Goal: Information Seeking & Learning: Stay updated

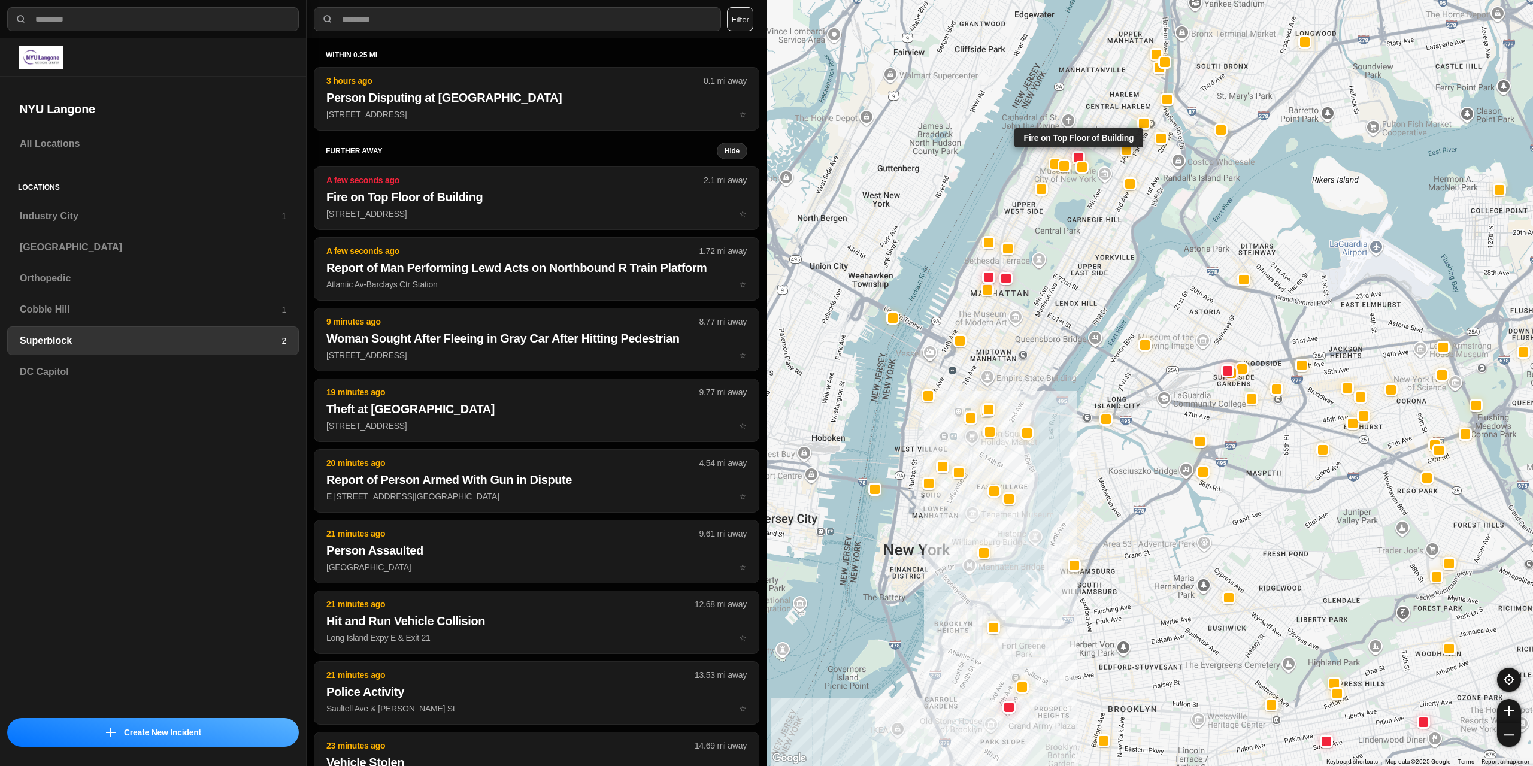
select select "*"
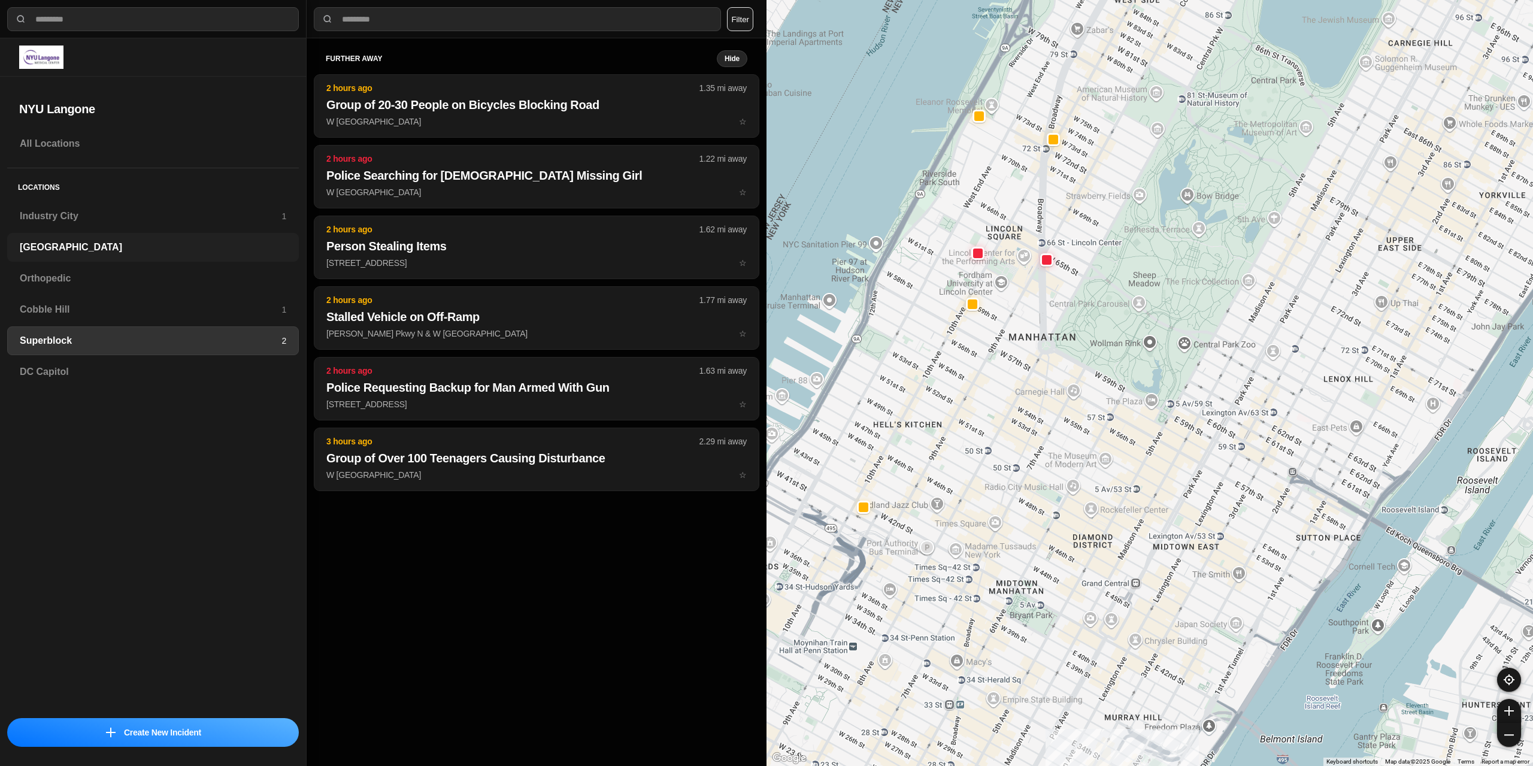
click at [77, 248] on h3 "[GEOGRAPHIC_DATA]" at bounding box center [153, 247] width 266 height 14
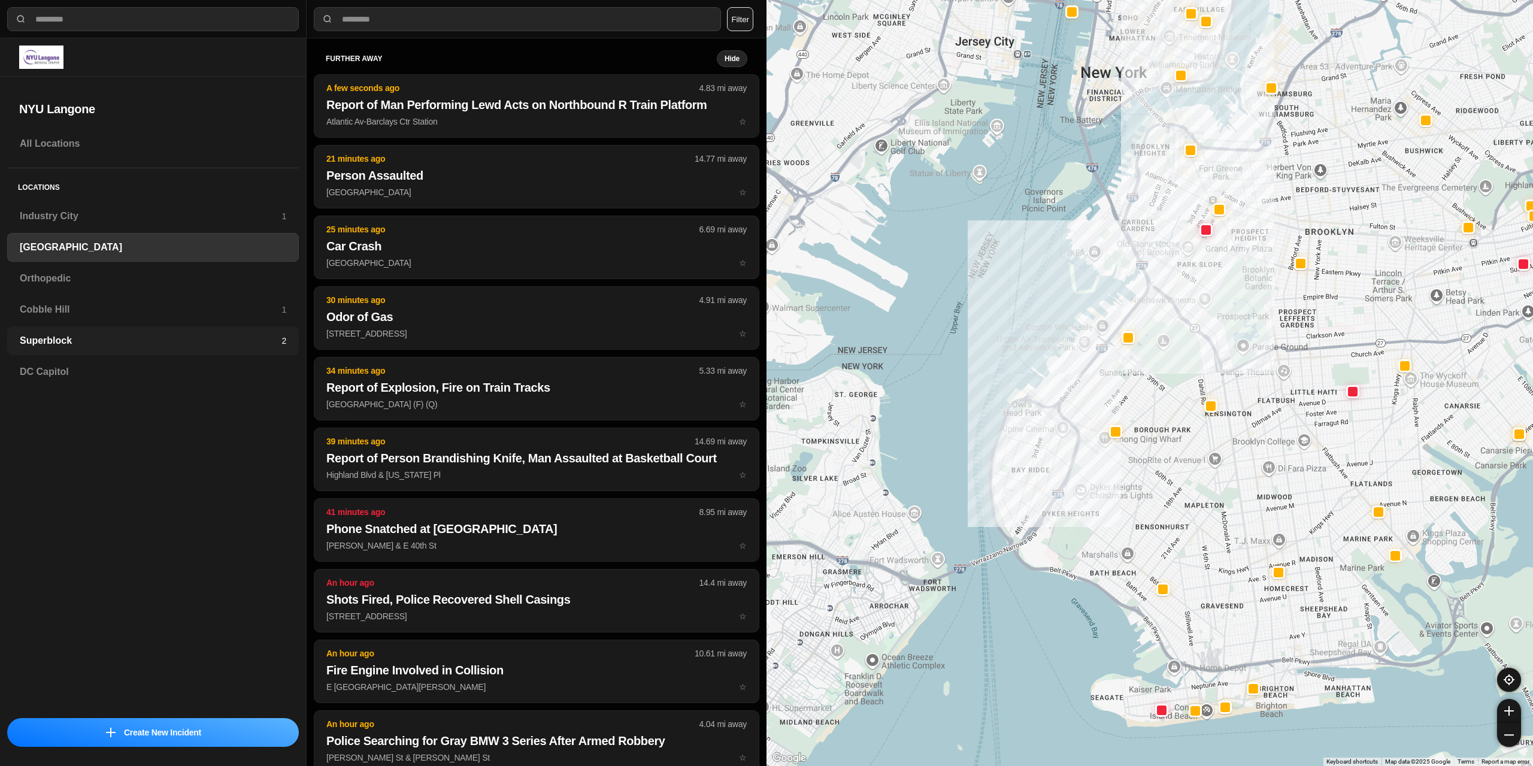
click at [66, 337] on h3 "Superblock" at bounding box center [151, 340] width 262 height 14
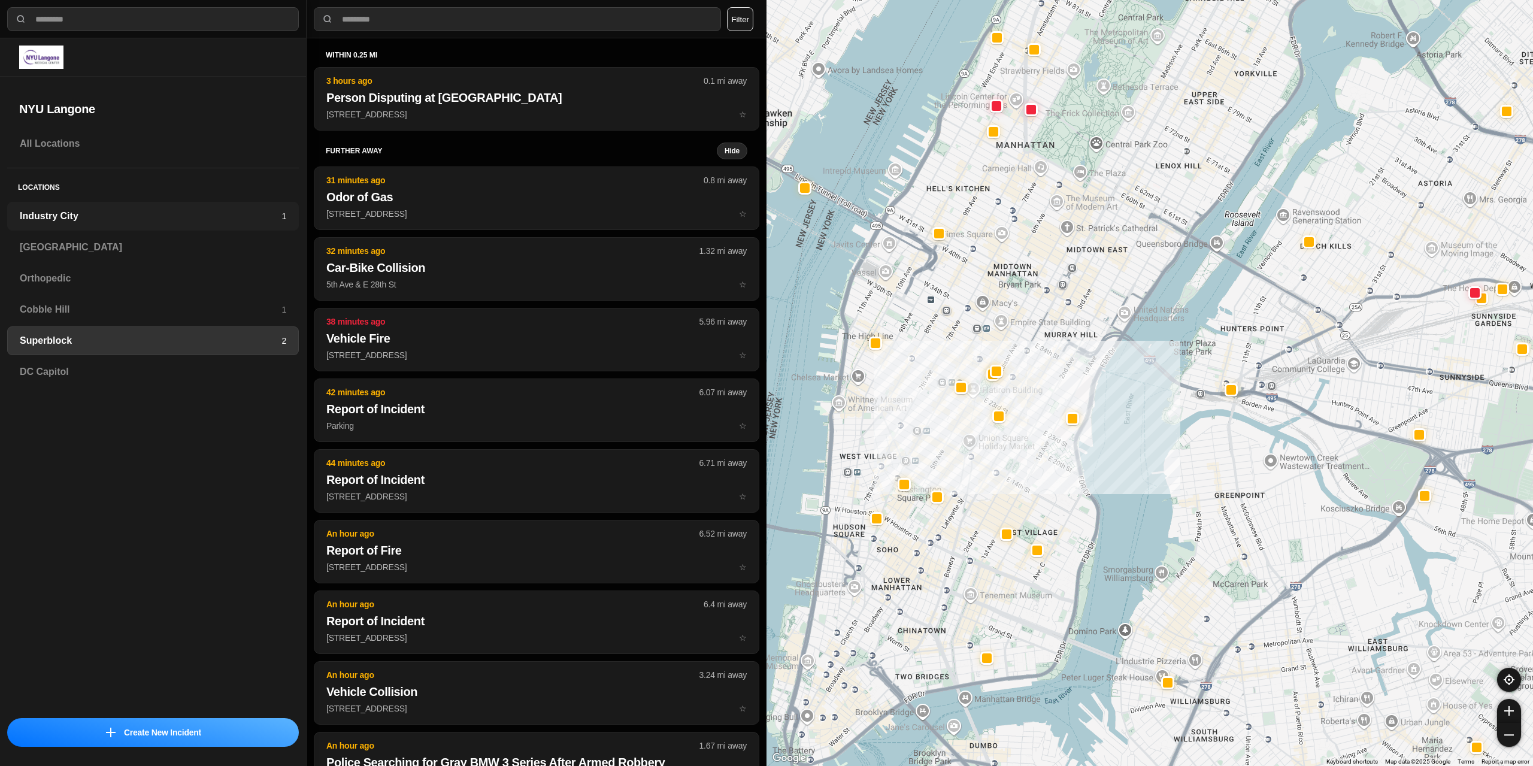
click at [77, 214] on h3 "Industry City" at bounding box center [151, 216] width 262 height 14
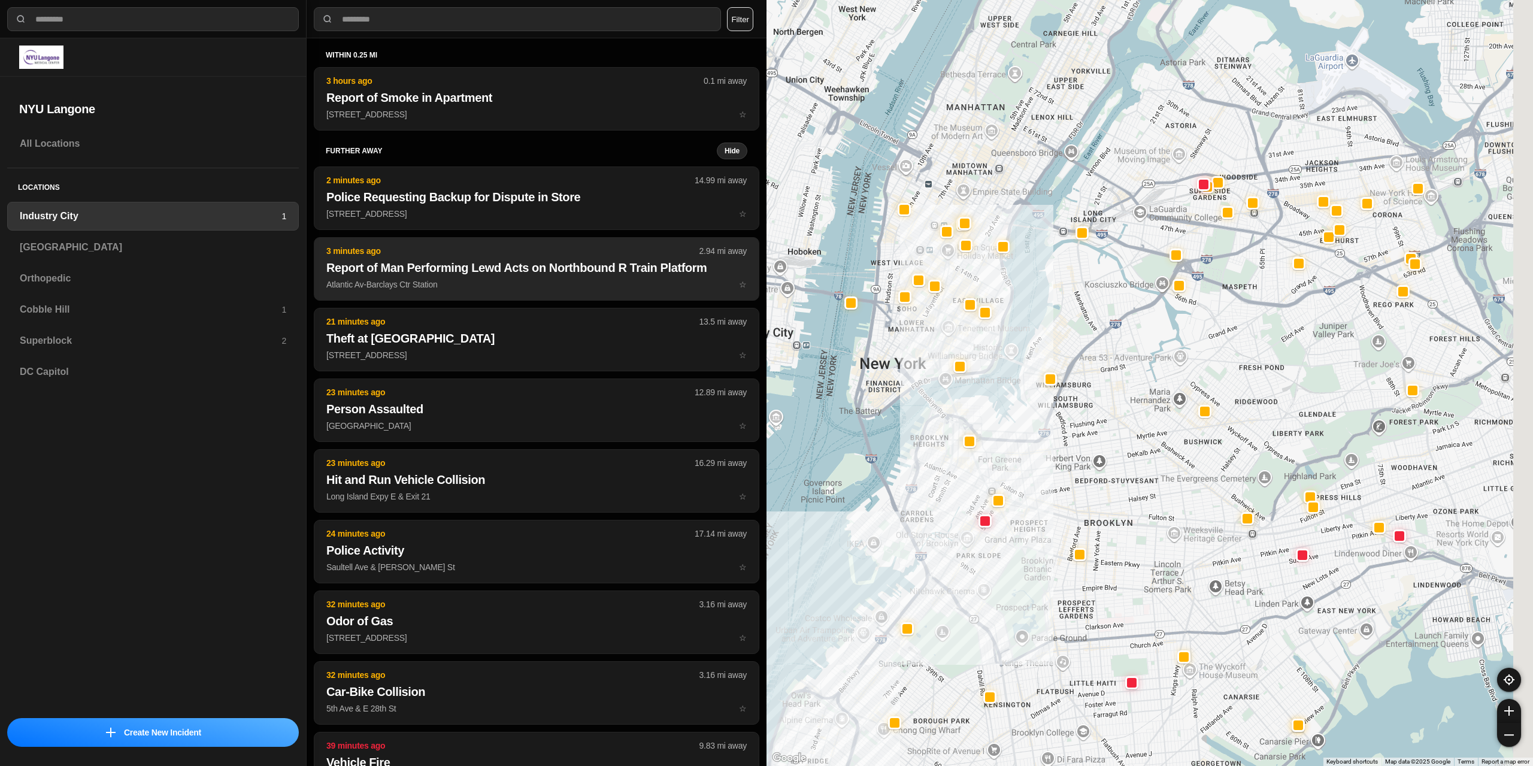
drag, startPoint x: 989, startPoint y: 330, endPoint x: 711, endPoint y: 266, distance: 285.5
click at [867, 505] on div at bounding box center [1149, 383] width 766 height 766
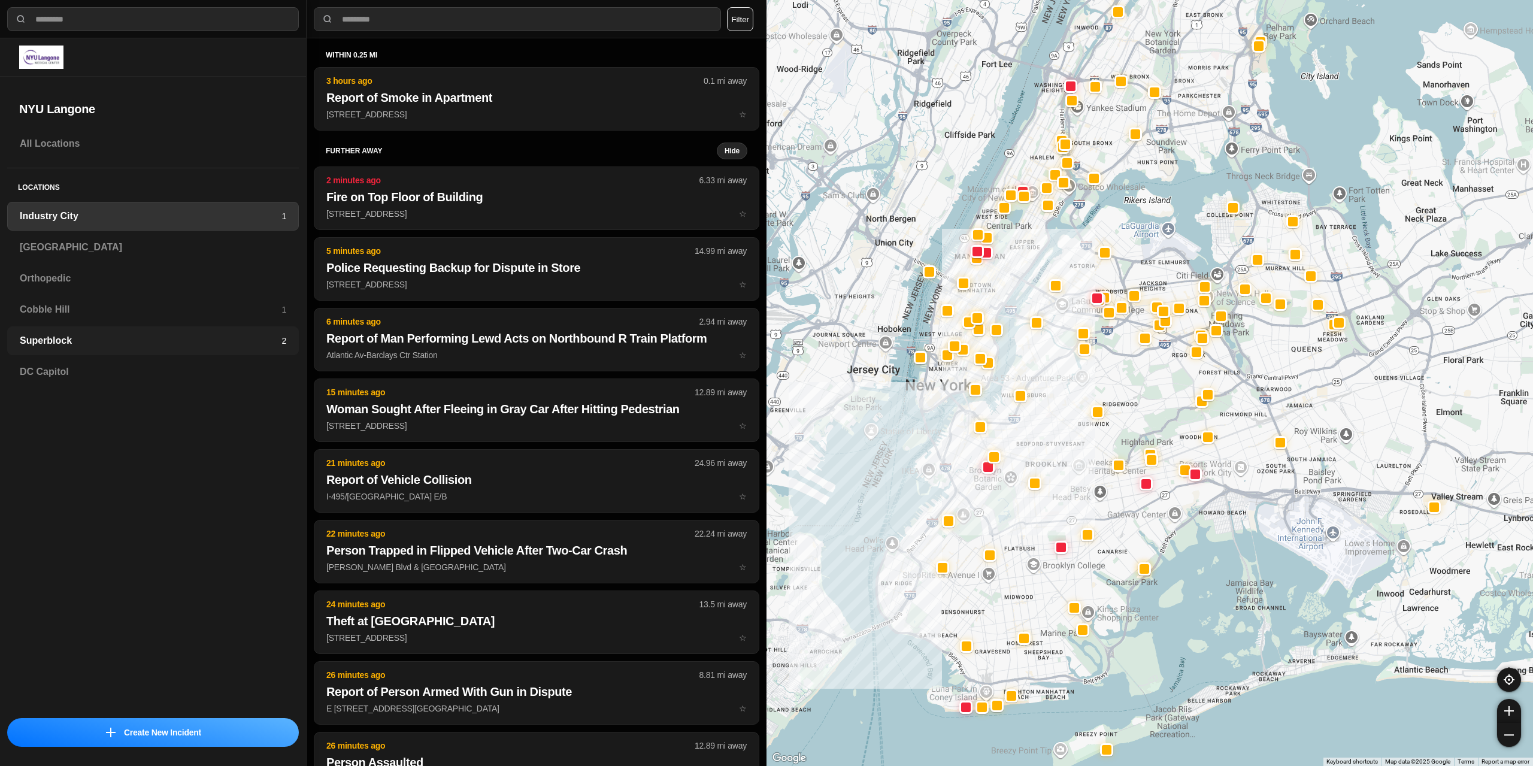
click at [53, 339] on h3 "Superblock" at bounding box center [151, 340] width 262 height 14
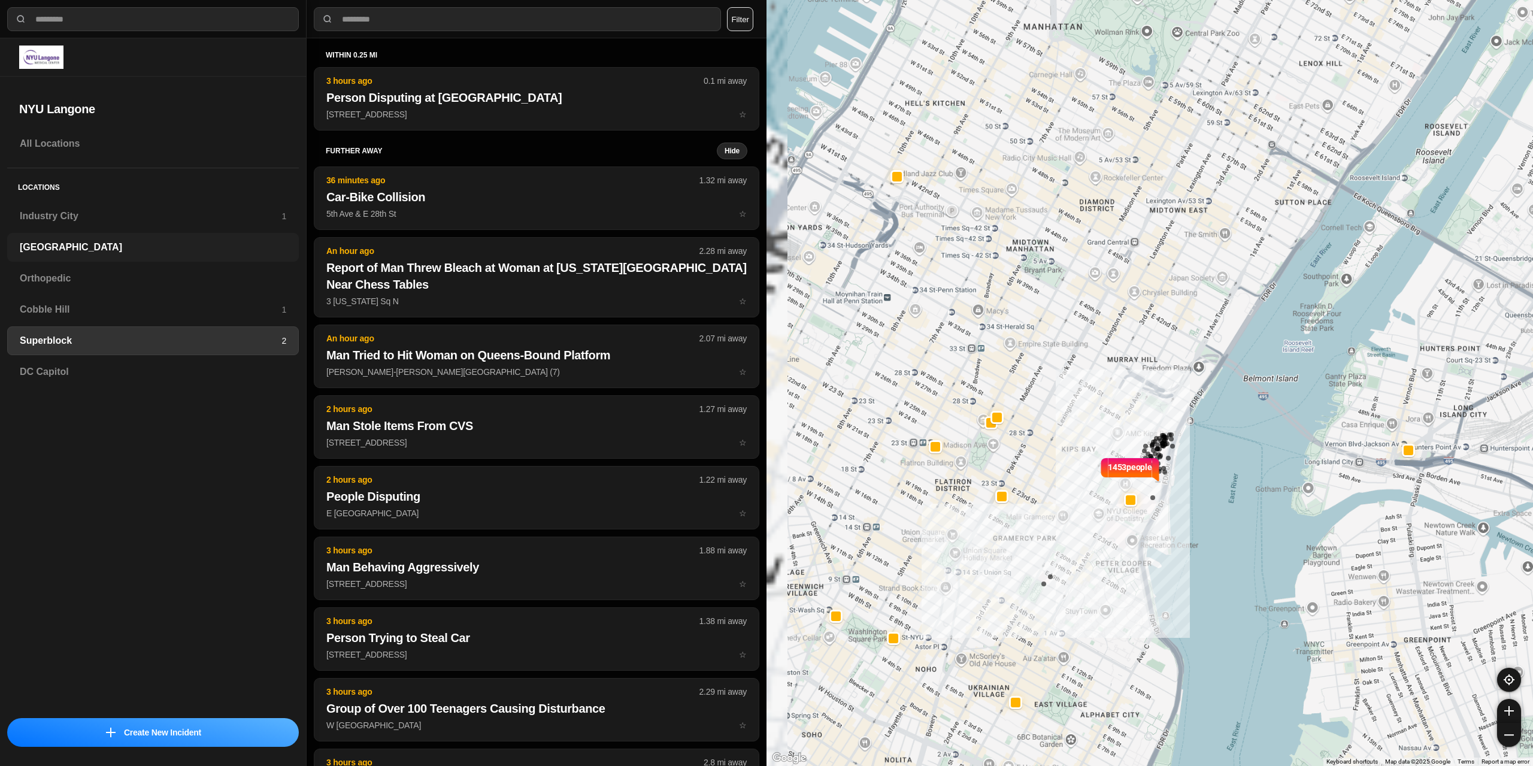
click at [72, 250] on h3 "[GEOGRAPHIC_DATA]" at bounding box center [153, 247] width 266 height 14
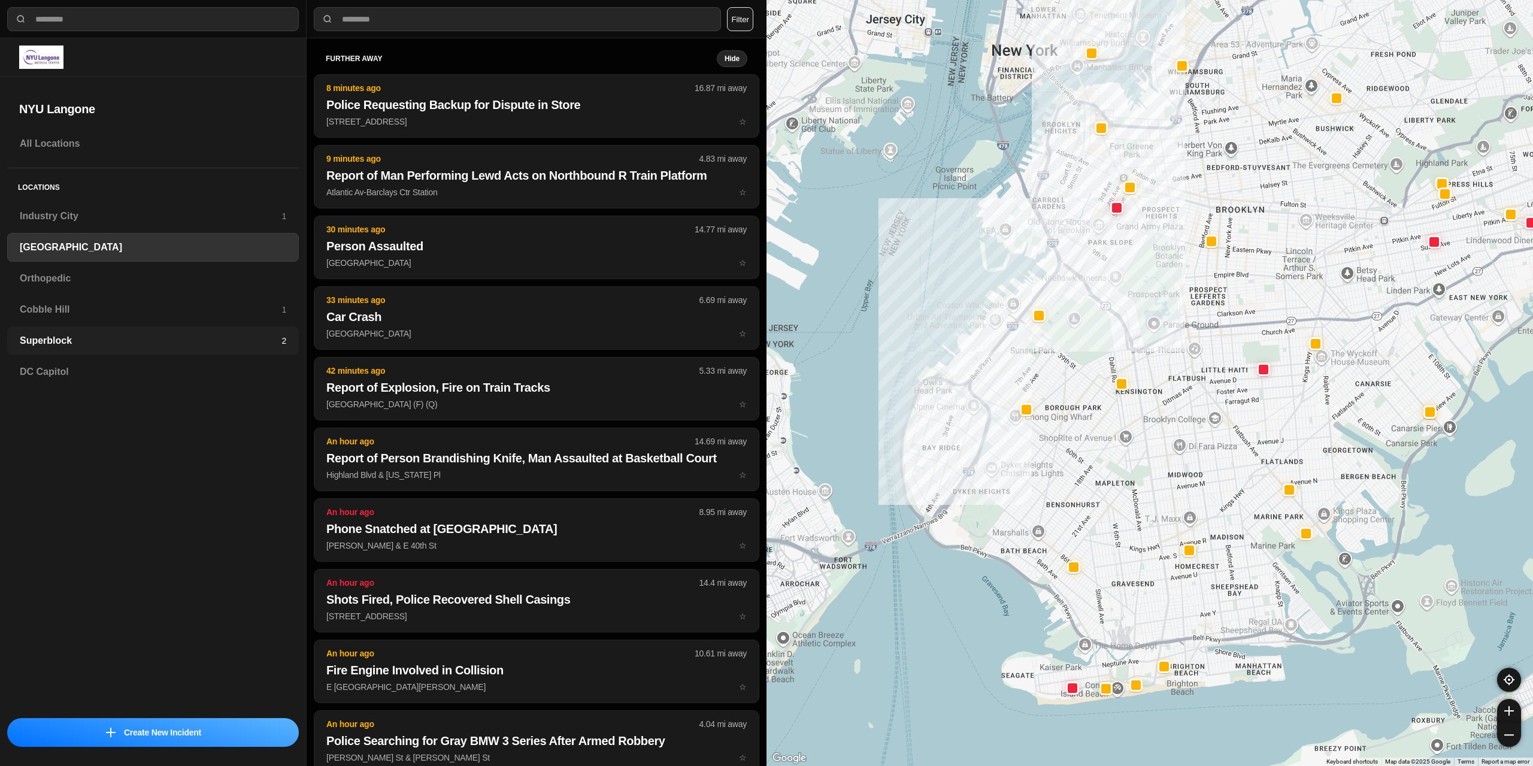
click at [53, 349] on div "Superblock 2" at bounding box center [153, 340] width 292 height 29
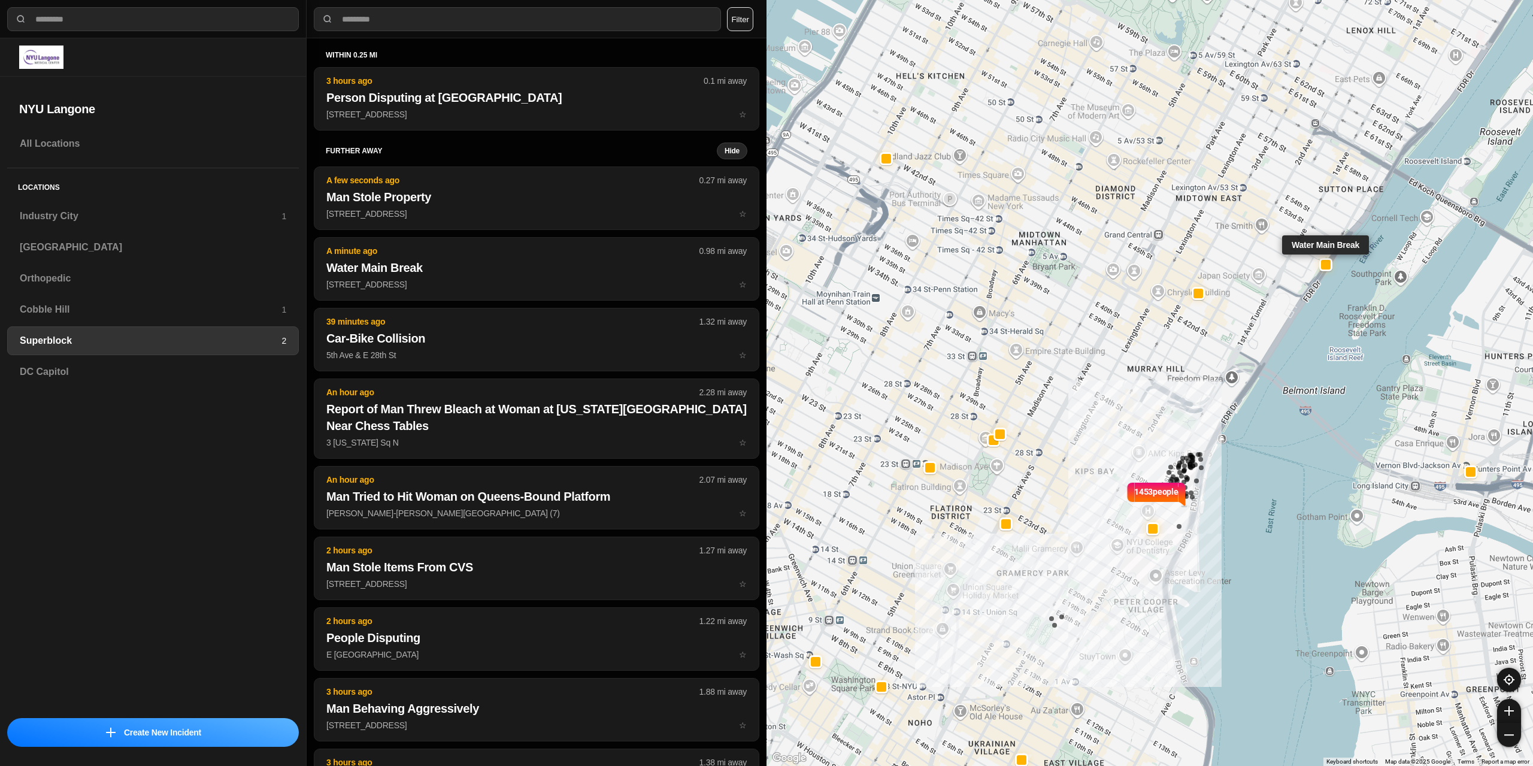
click at [1328, 265] on div at bounding box center [1326, 265] width 10 height 10
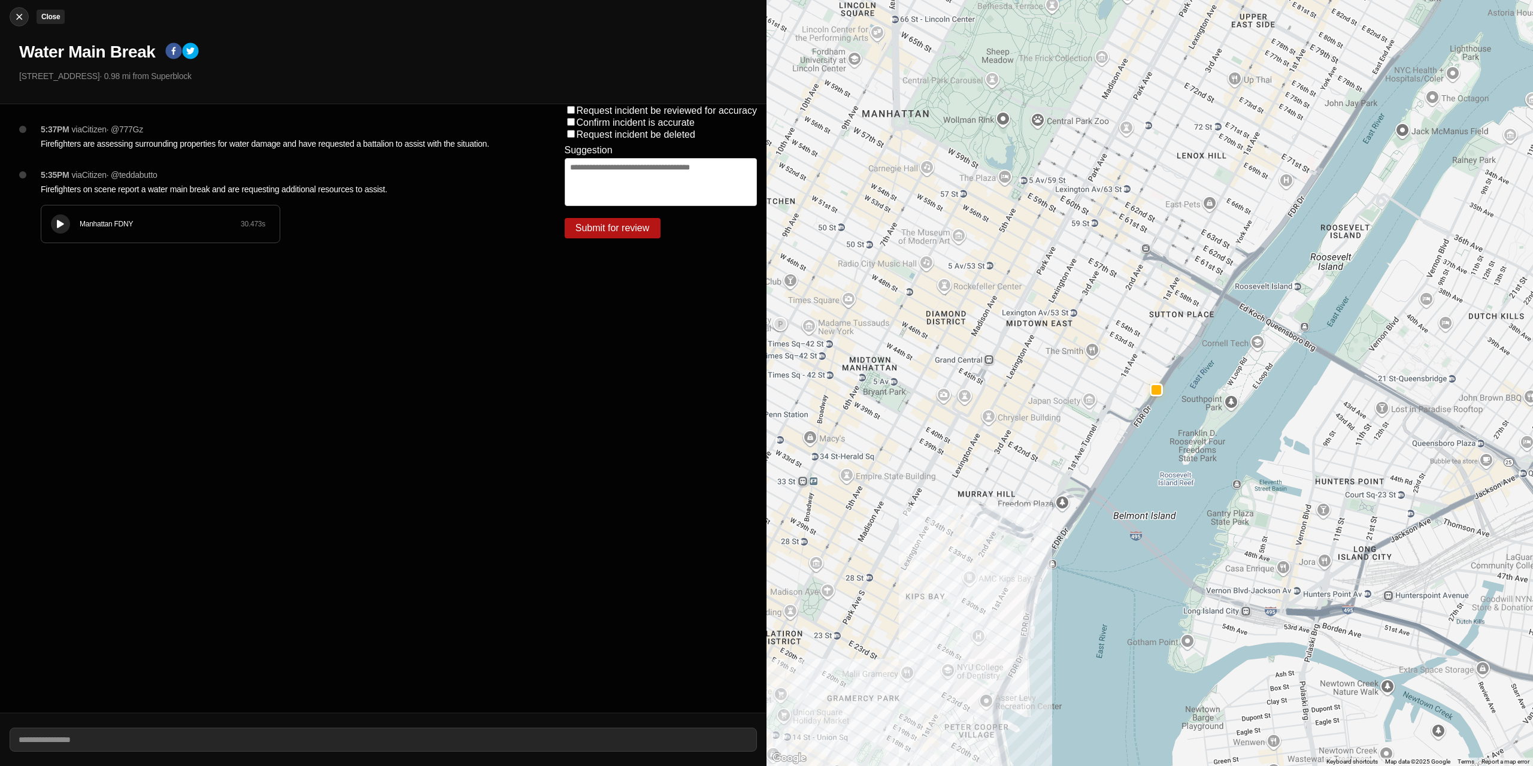
click at [17, 14] on img at bounding box center [19, 17] width 12 height 12
select select "*"
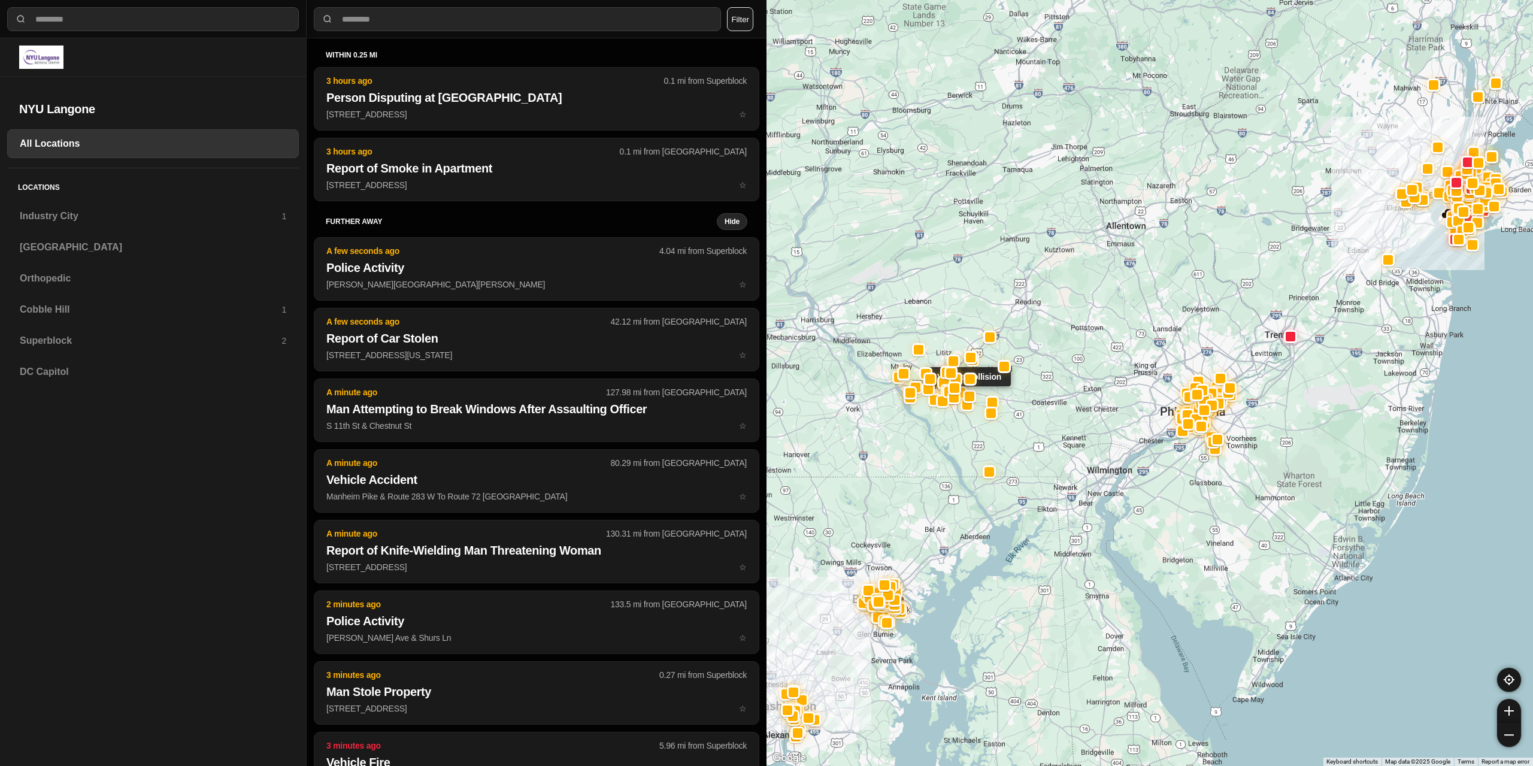
drag, startPoint x: 1060, startPoint y: 261, endPoint x: 1108, endPoint y: 307, distance: 66.5
click at [964, 404] on div "Vehicle Collision" at bounding box center [1149, 383] width 766 height 766
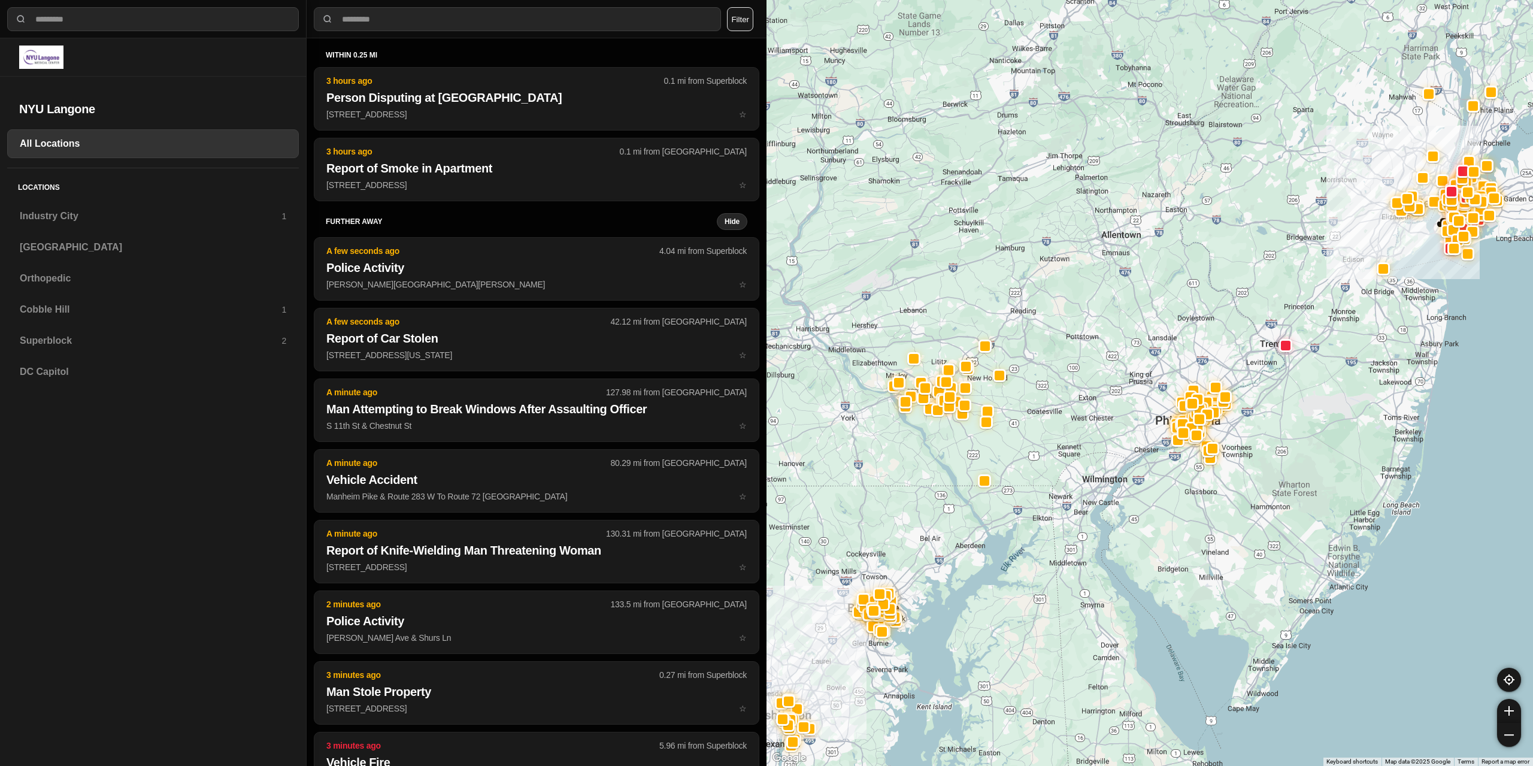
drag, startPoint x: 1246, startPoint y: 251, endPoint x: 1135, endPoint y: 436, distance: 215.9
click at [1021, 479] on div at bounding box center [1149, 383] width 766 height 766
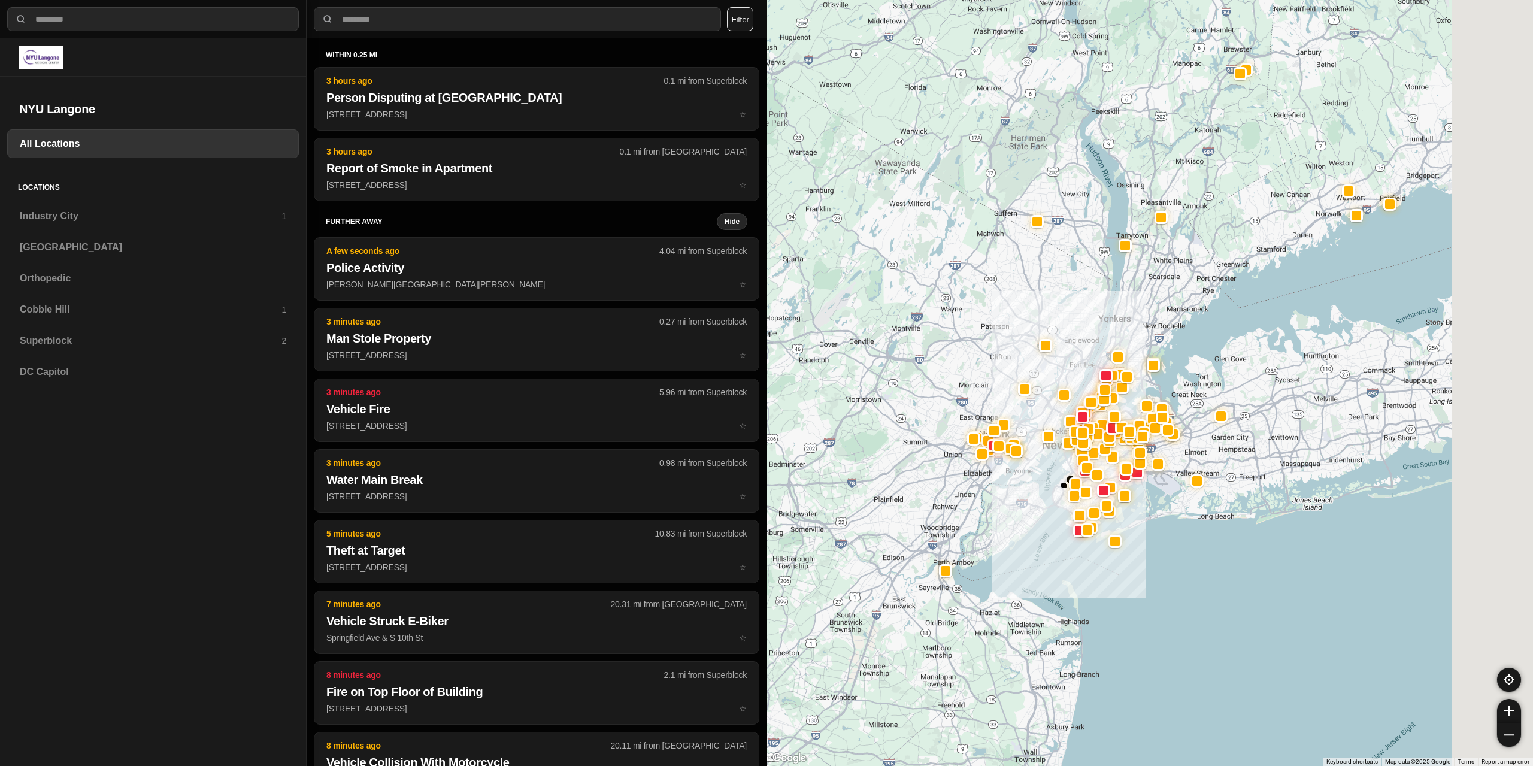
drag, startPoint x: 1192, startPoint y: 366, endPoint x: 1059, endPoint y: 389, distance: 134.8
click at [1051, 396] on div at bounding box center [1149, 383] width 766 height 766
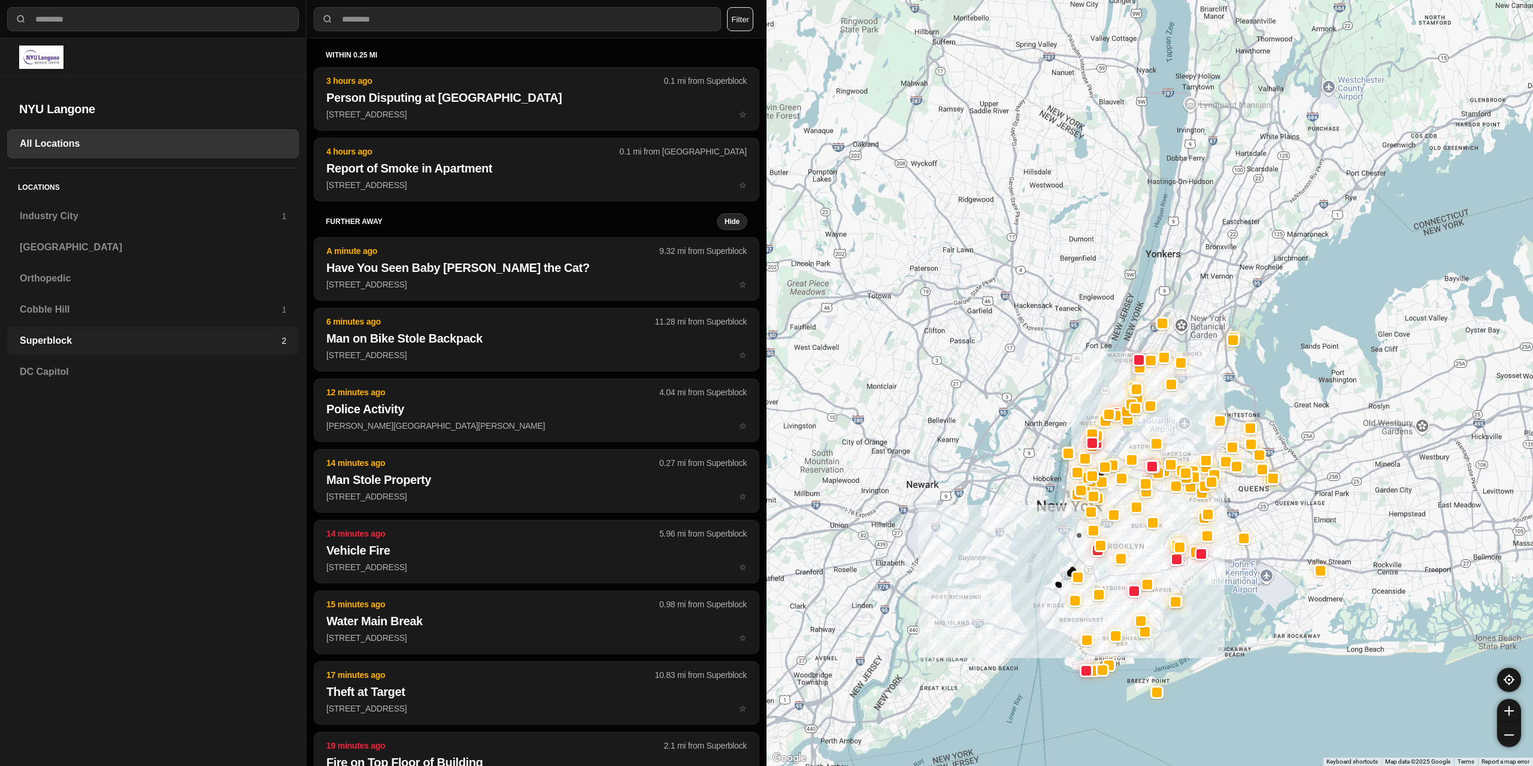
click at [49, 338] on h3 "Superblock" at bounding box center [151, 340] width 262 height 14
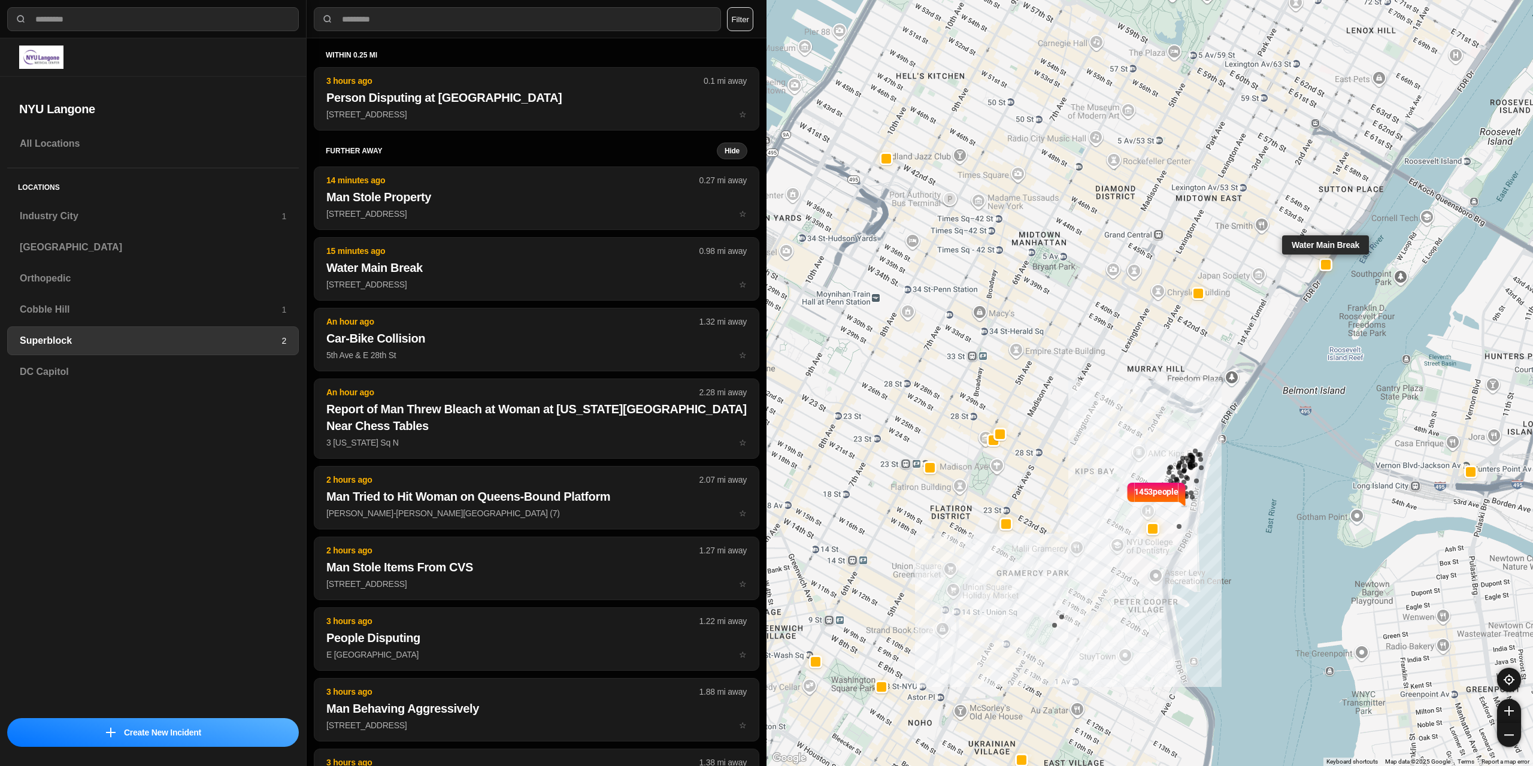
click at [1322, 265] on div at bounding box center [1326, 265] width 10 height 10
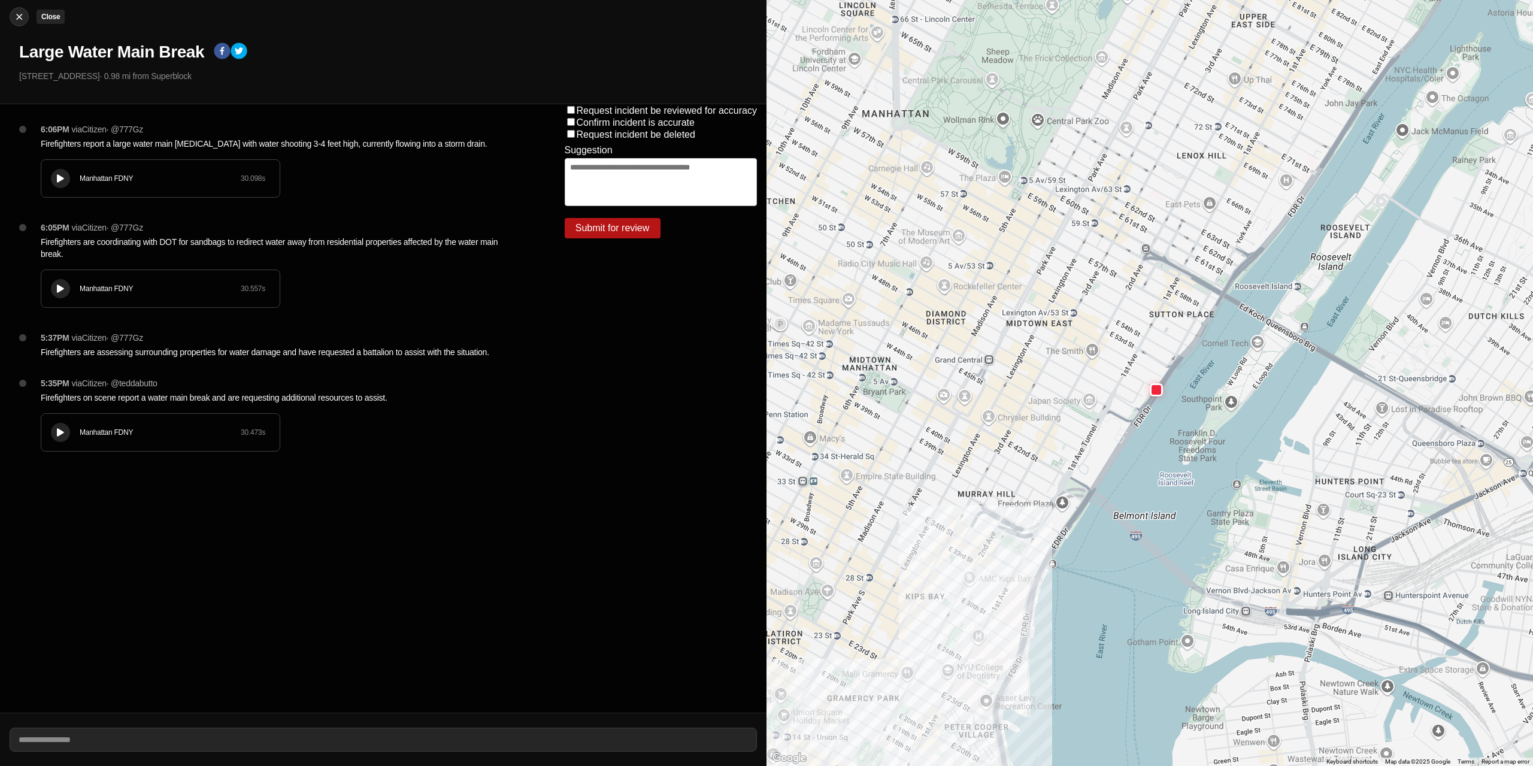
click at [13, 16] on img at bounding box center [19, 17] width 12 height 12
select select "*"
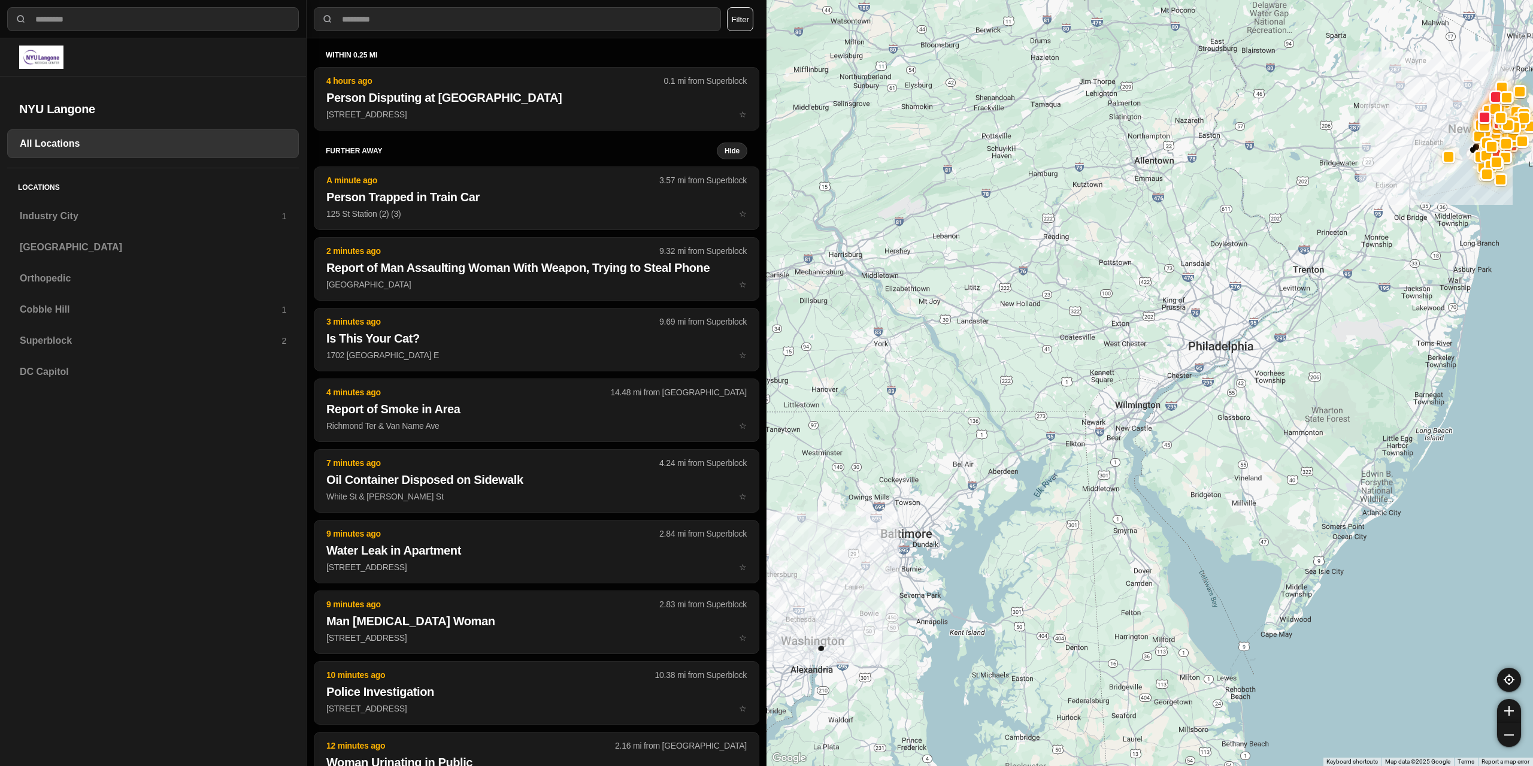
click at [51, 341] on h3 "Superblock" at bounding box center [151, 340] width 262 height 14
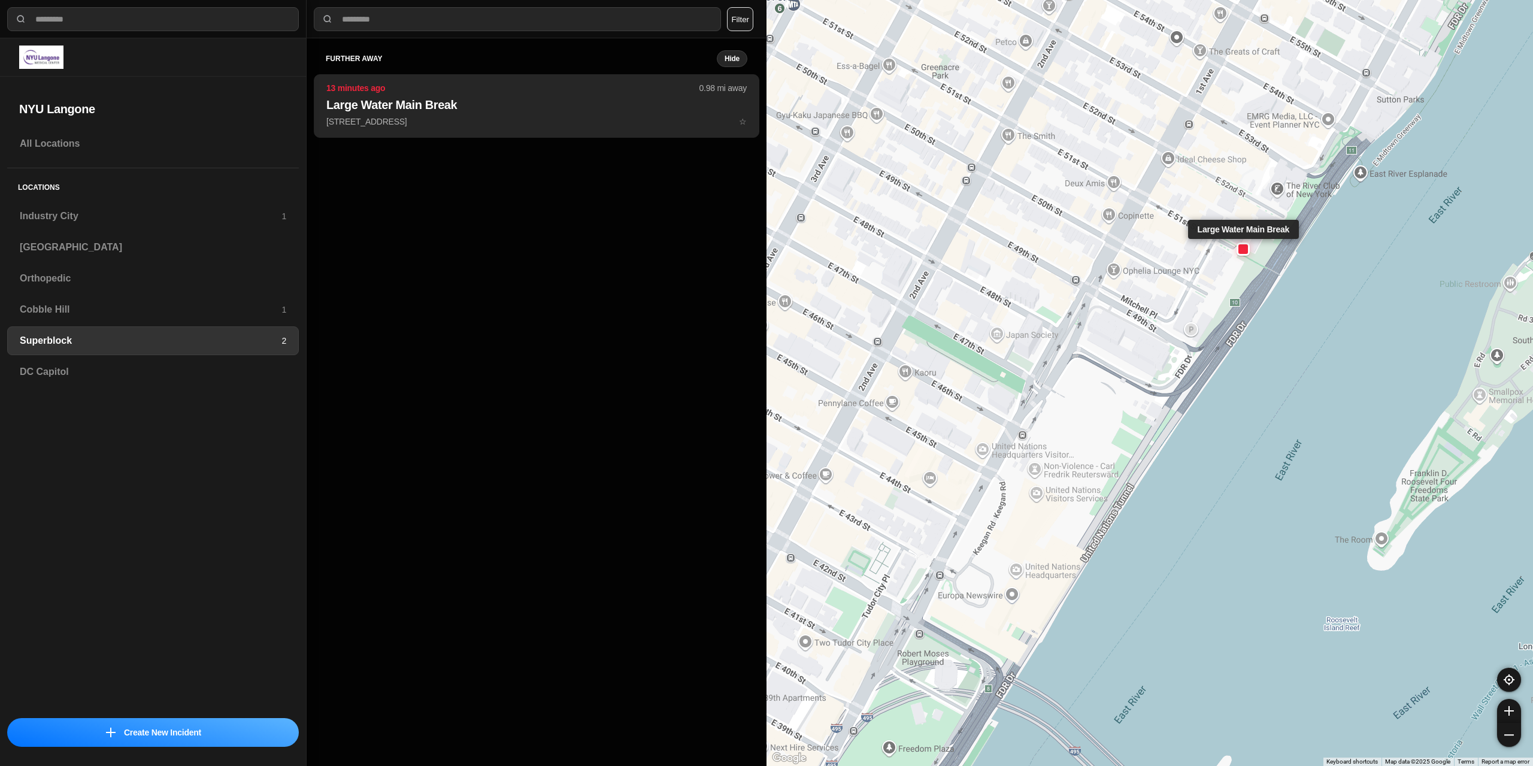
click at [499, 120] on p "[STREET_ADDRESS] ☆" at bounding box center [536, 122] width 420 height 12
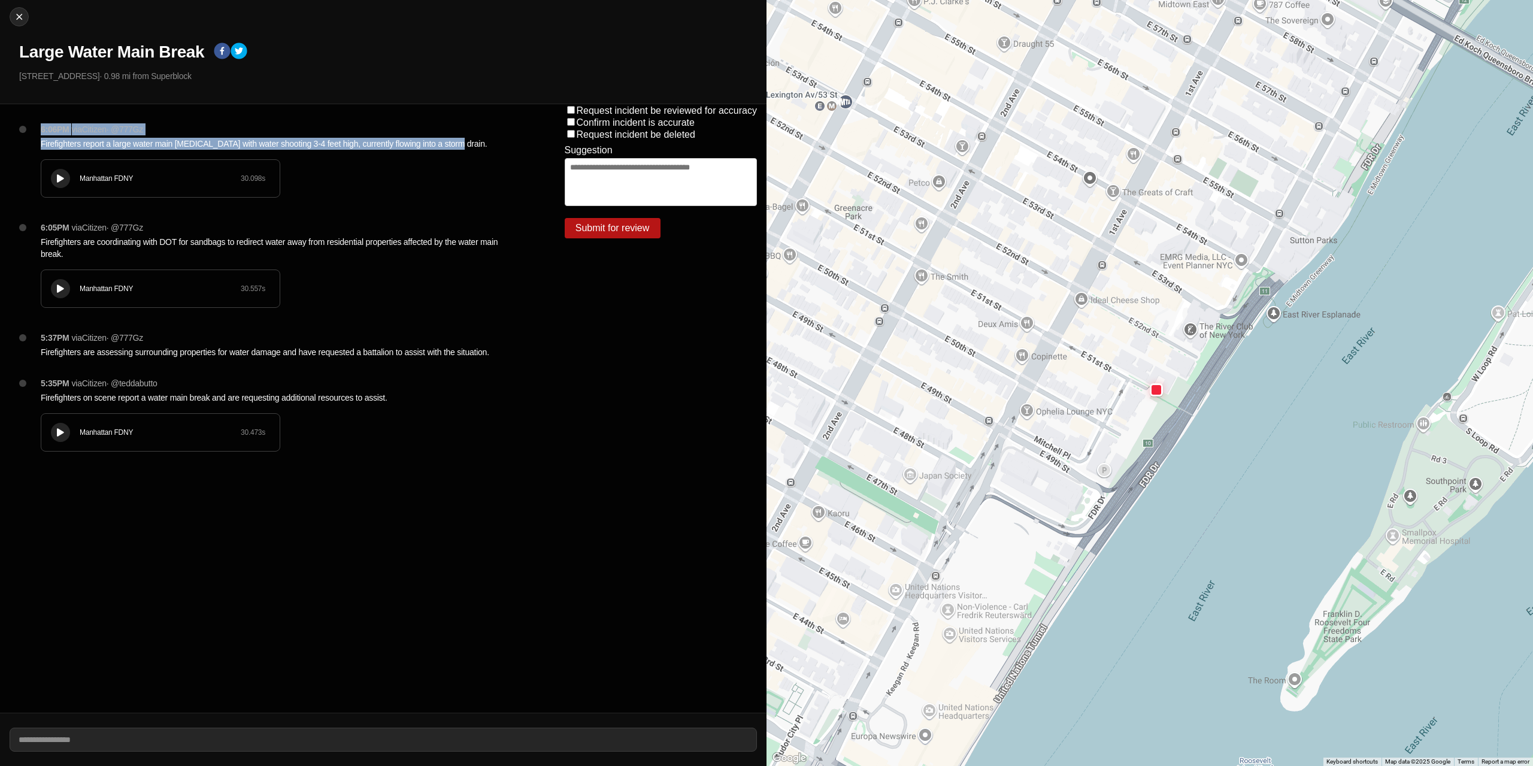
drag, startPoint x: 448, startPoint y: 141, endPoint x: 40, endPoint y: 128, distance: 407.9
click at [40, 128] on div "6:06PM via Citizen · @ 777Gz Firefighters report a large water main [MEDICAL_DA…" at bounding box center [283, 172] width 505 height 98
copy div "6:06PM via Citizen · @ 777Gz Firefighters report a large water main [MEDICAL_DA…"
click at [196, 119] on div "6:06PM via Citizen · @ 777Gz Firefighters report a large water main [MEDICAL_DA…" at bounding box center [277, 408] width 555 height 608
click at [25, 26] on div "Close Large Water Main Break [STREET_ADDRESS] · 0.98 mi from Superblock" at bounding box center [383, 52] width 766 height 104
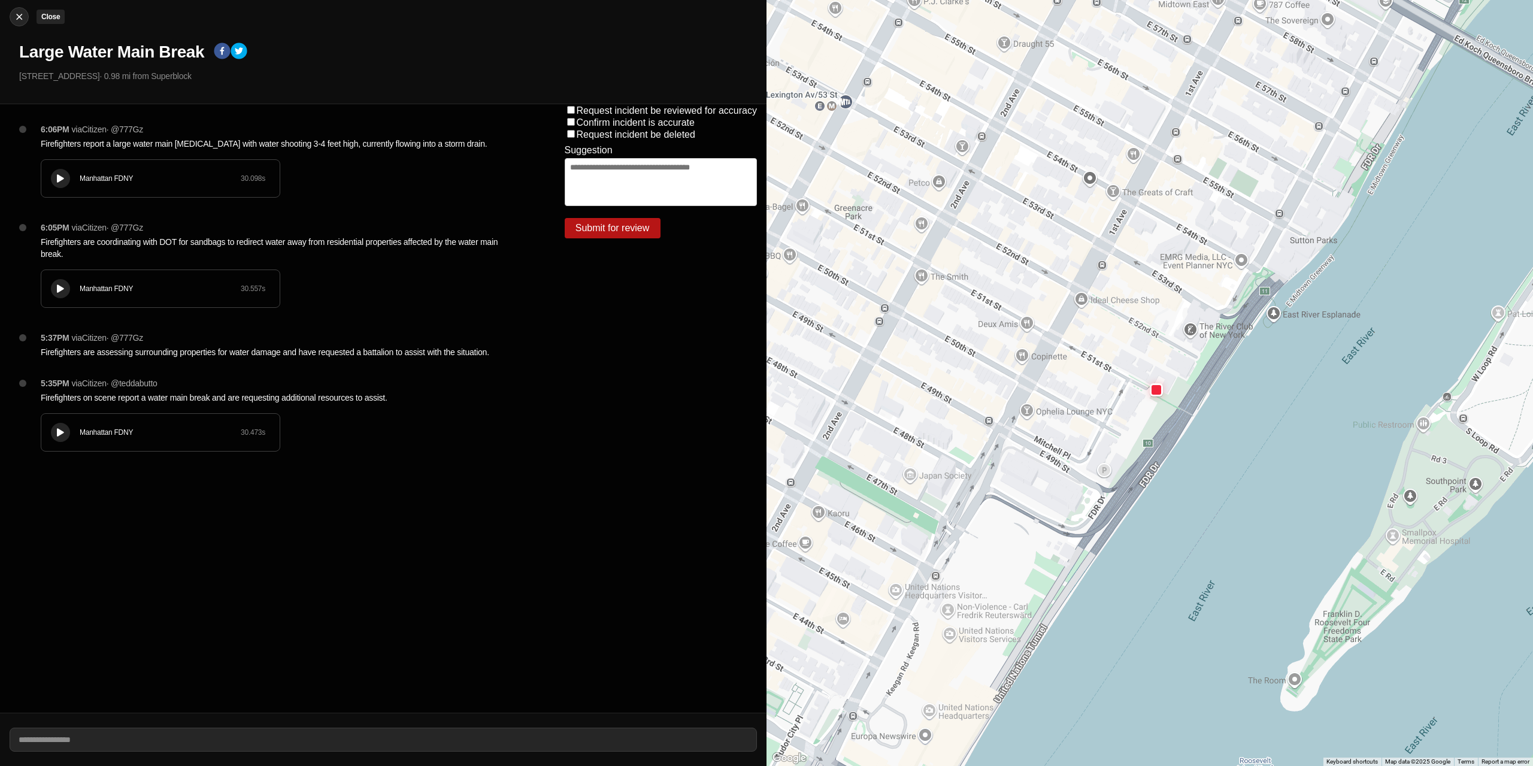
click at [15, 22] on img at bounding box center [19, 17] width 12 height 12
select select "*"
